Goal: Task Accomplishment & Management: Manage account settings

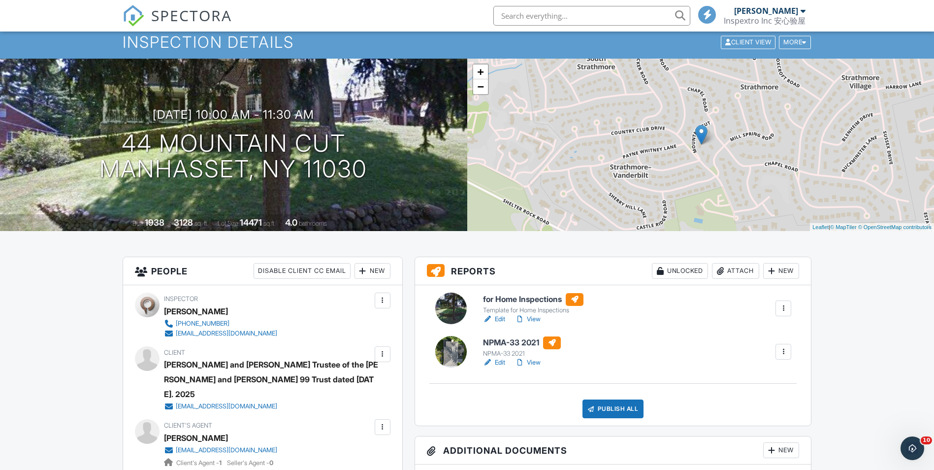
scroll to position [49, 0]
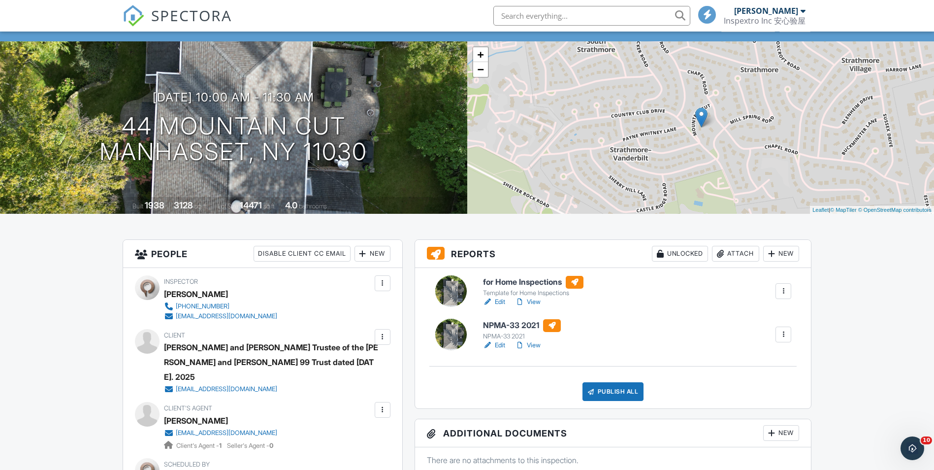
click at [614, 385] on div "Publish All" at bounding box center [613, 391] width 62 height 19
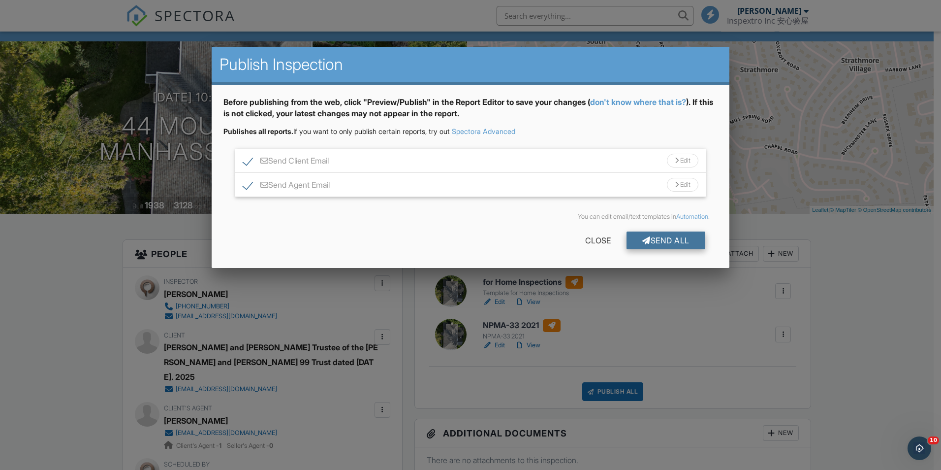
click at [656, 244] on div "Send All" at bounding box center [666, 240] width 79 height 18
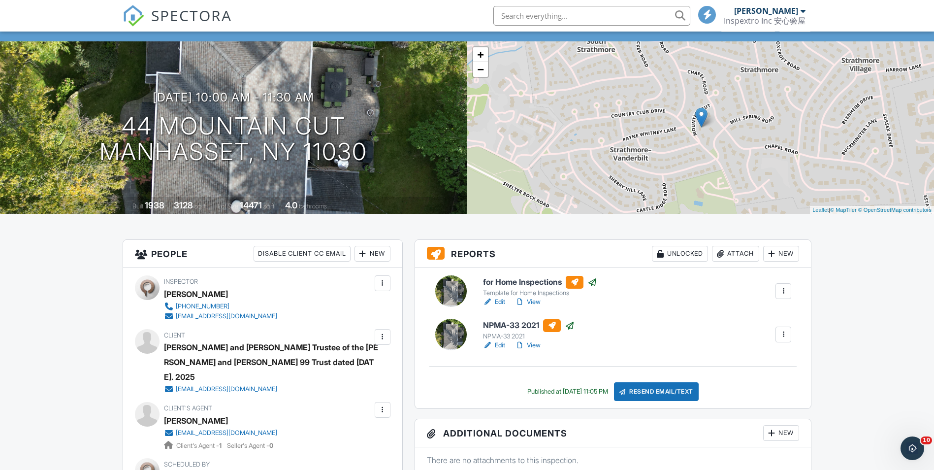
click at [539, 304] on link "View" at bounding box center [528, 302] width 26 height 10
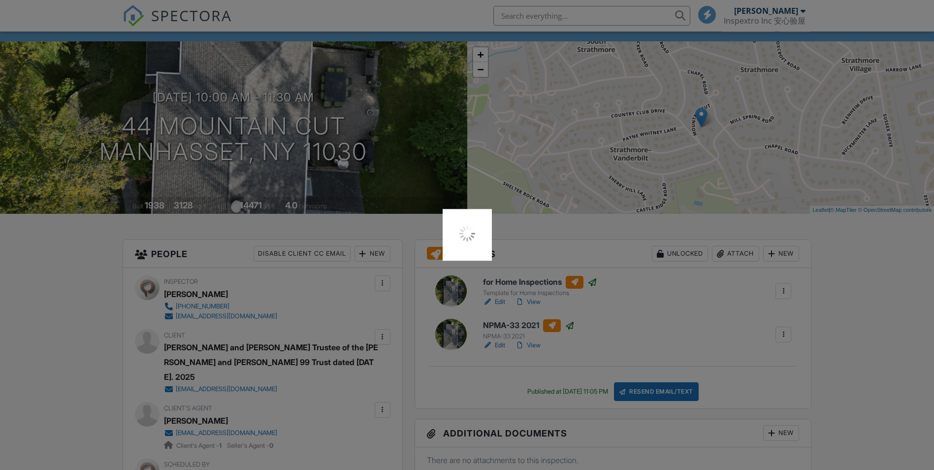
scroll to position [49, 0]
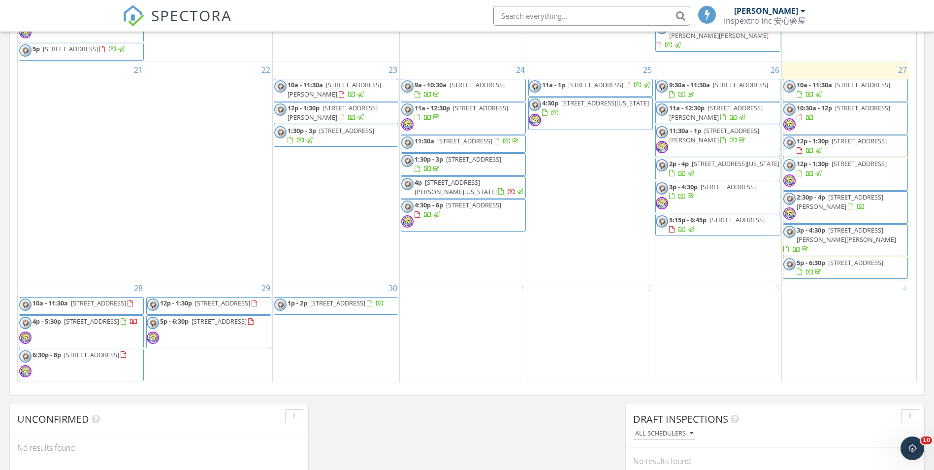
scroll to position [480, 0]
click at [102, 353] on span "[STREET_ADDRESS]" at bounding box center [91, 354] width 55 height 9
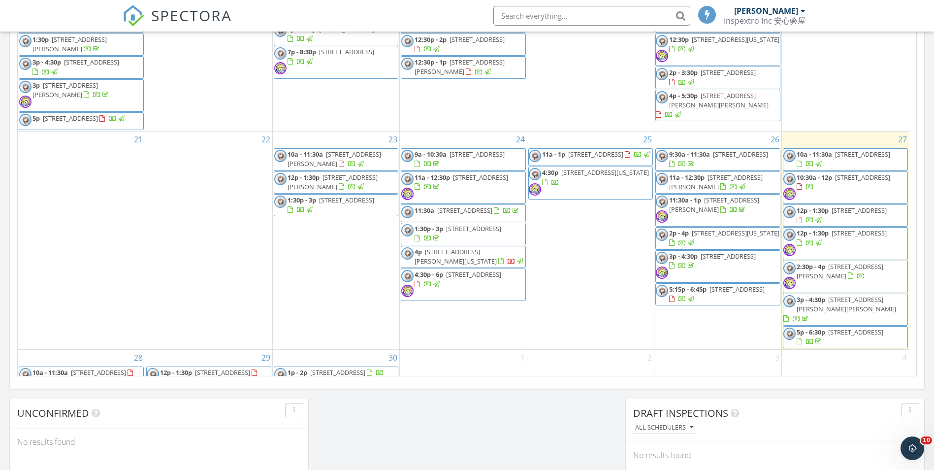
scroll to position [480, 0]
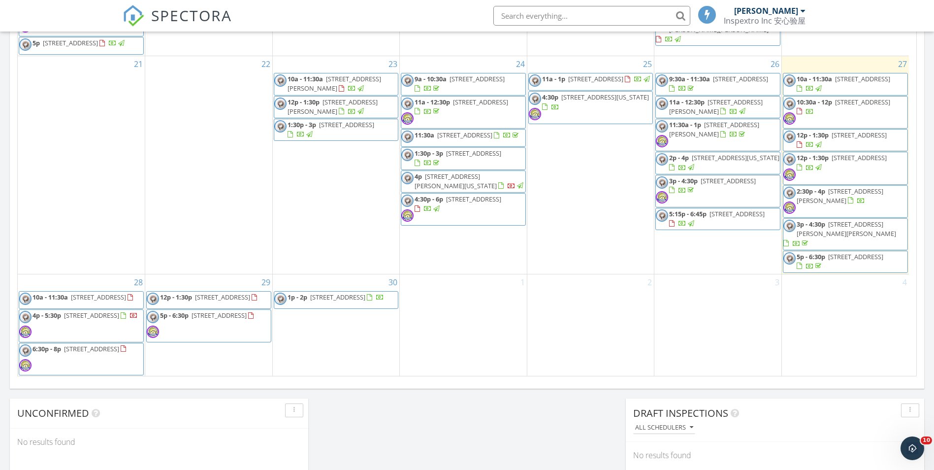
click at [218, 315] on span "[STREET_ADDRESS]" at bounding box center [219, 315] width 55 height 9
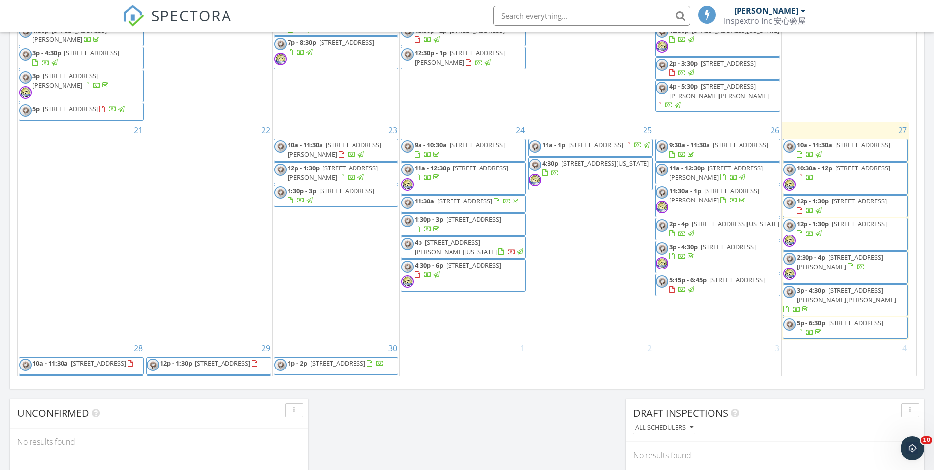
scroll to position [480, 0]
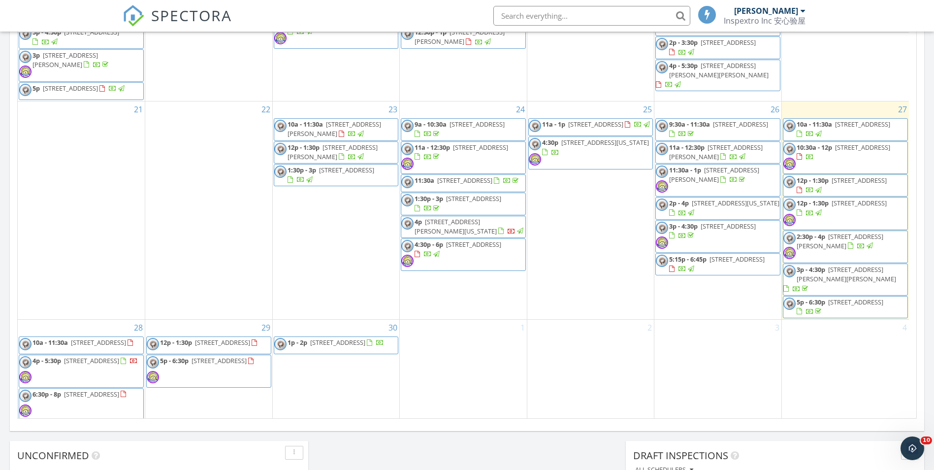
scroll to position [459, 0]
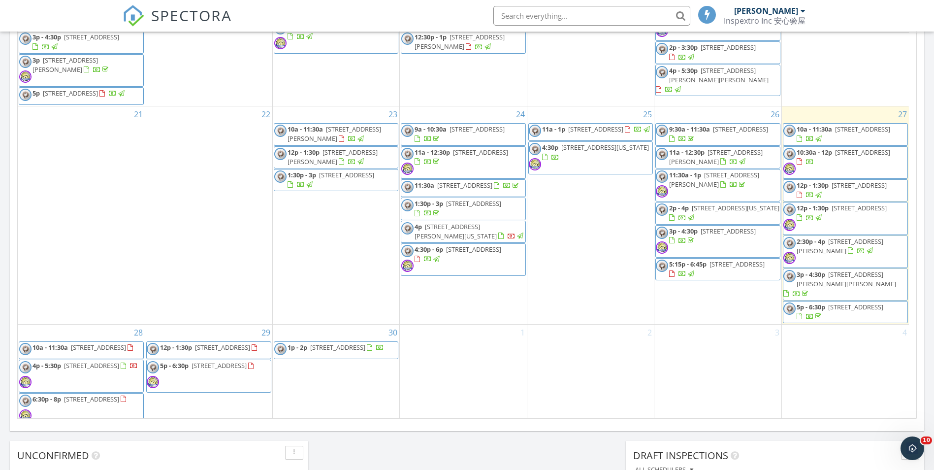
click at [874, 288] on span "30 Roslyn Dr, Glen Head 11545" at bounding box center [846, 279] width 99 height 18
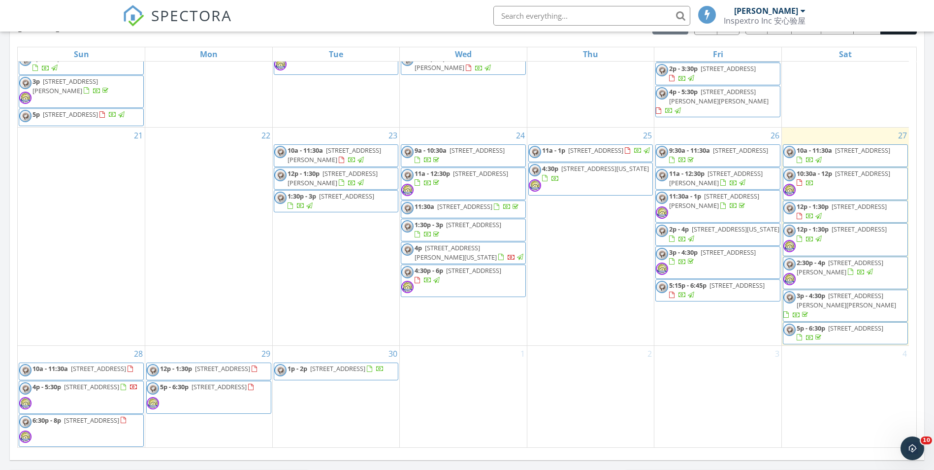
scroll to position [454, 0]
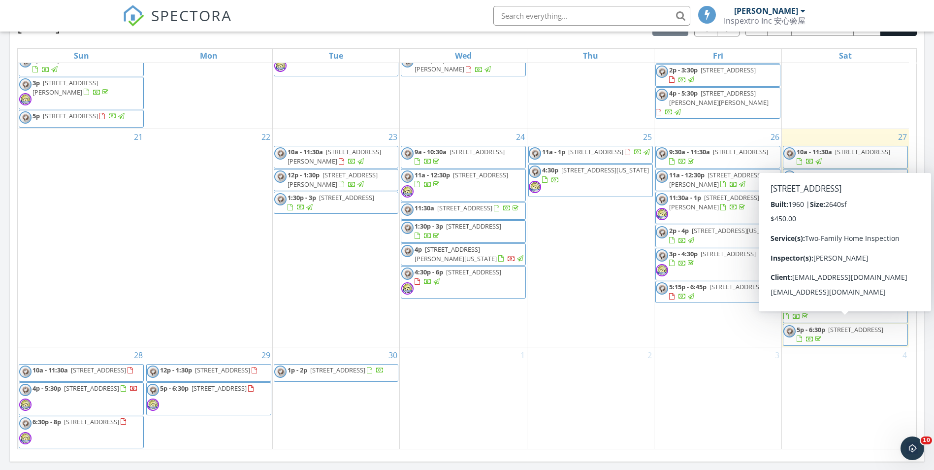
click at [877, 325] on span "[STREET_ADDRESS]" at bounding box center [855, 329] width 55 height 9
